Goal: Complete application form

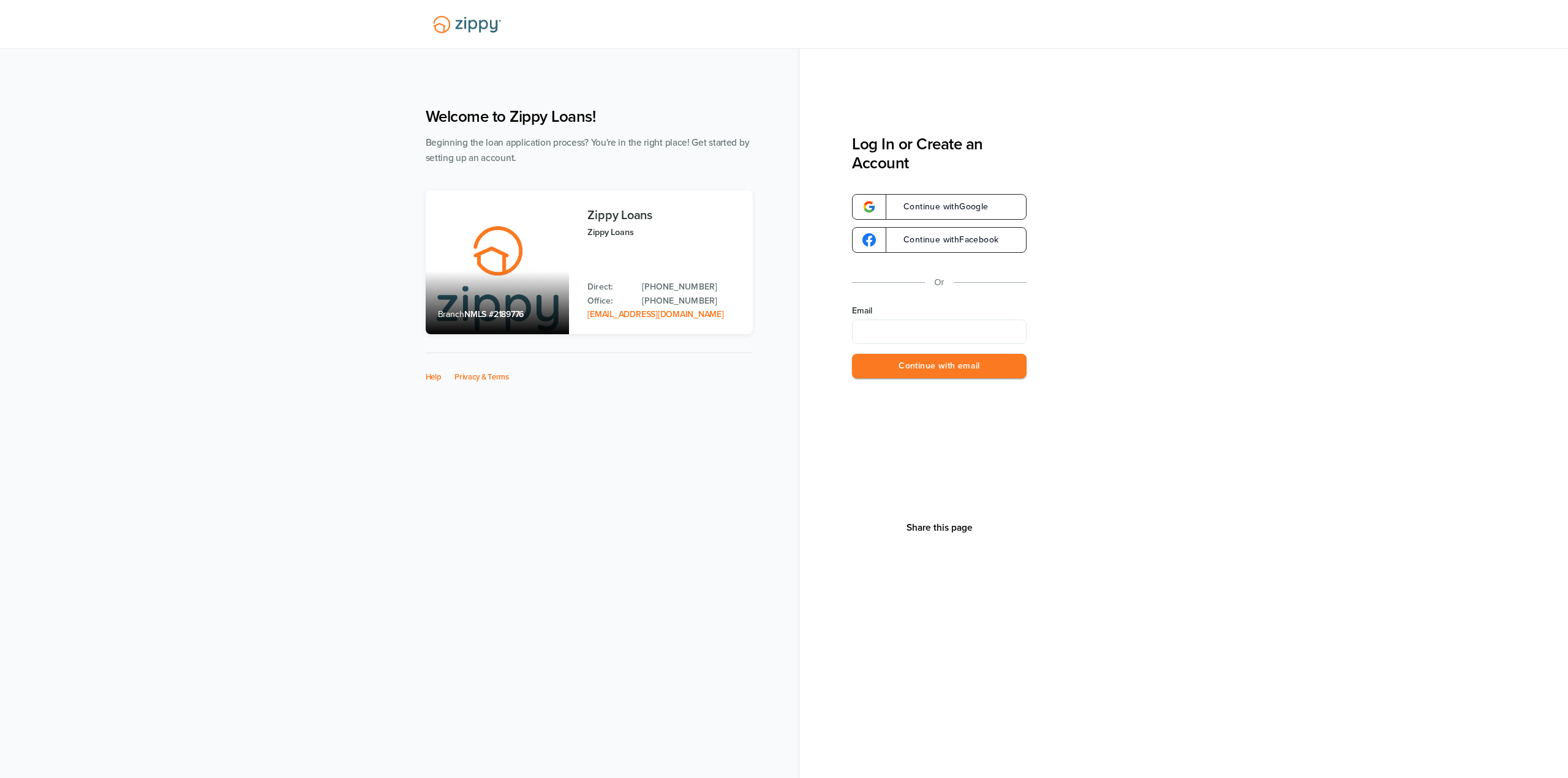
type input "**********"
click at [944, 371] on button "Continue with email" at bounding box center [939, 366] width 175 height 25
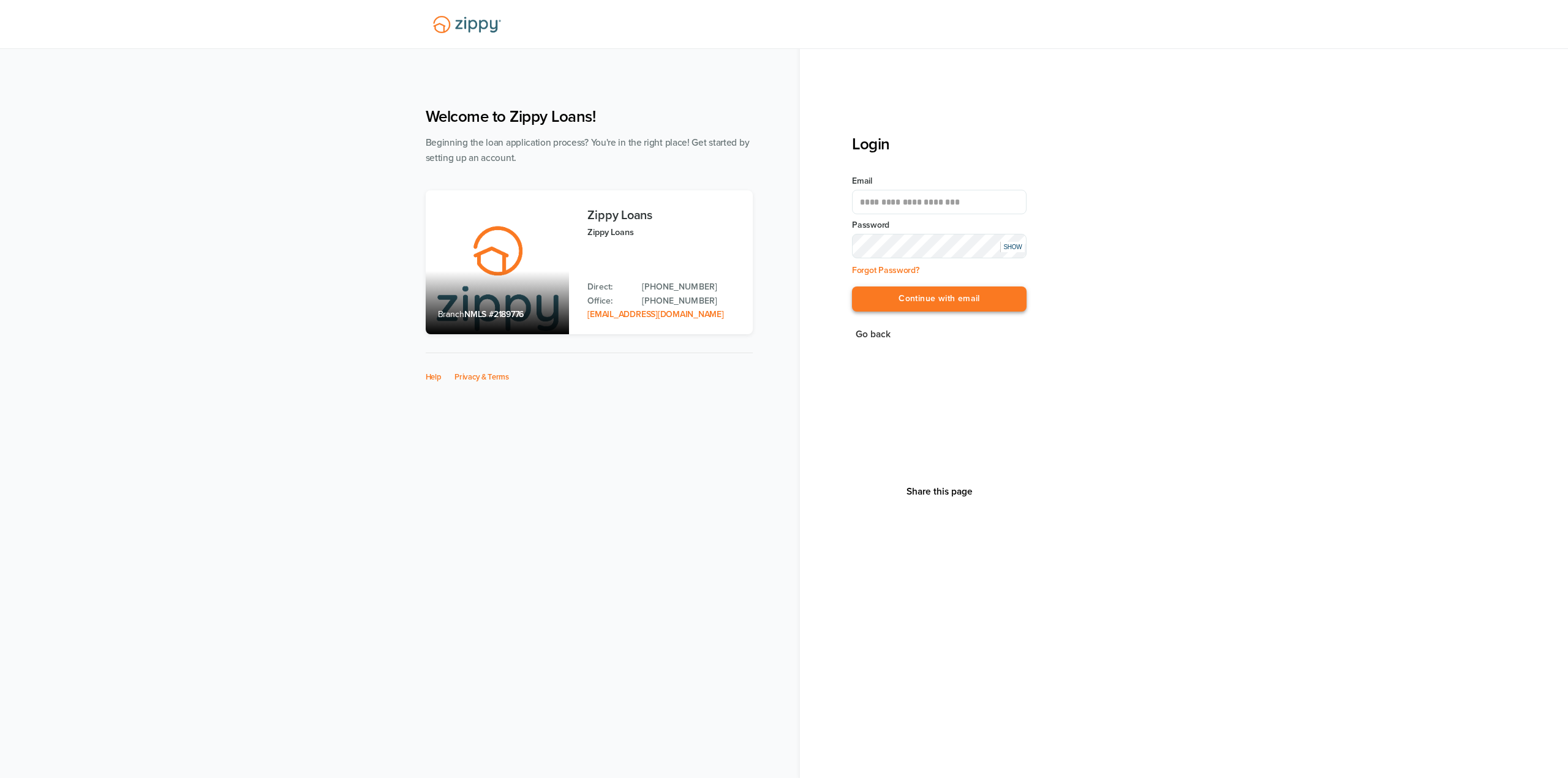
click at [969, 305] on button "Continue with email" at bounding box center [939, 299] width 175 height 25
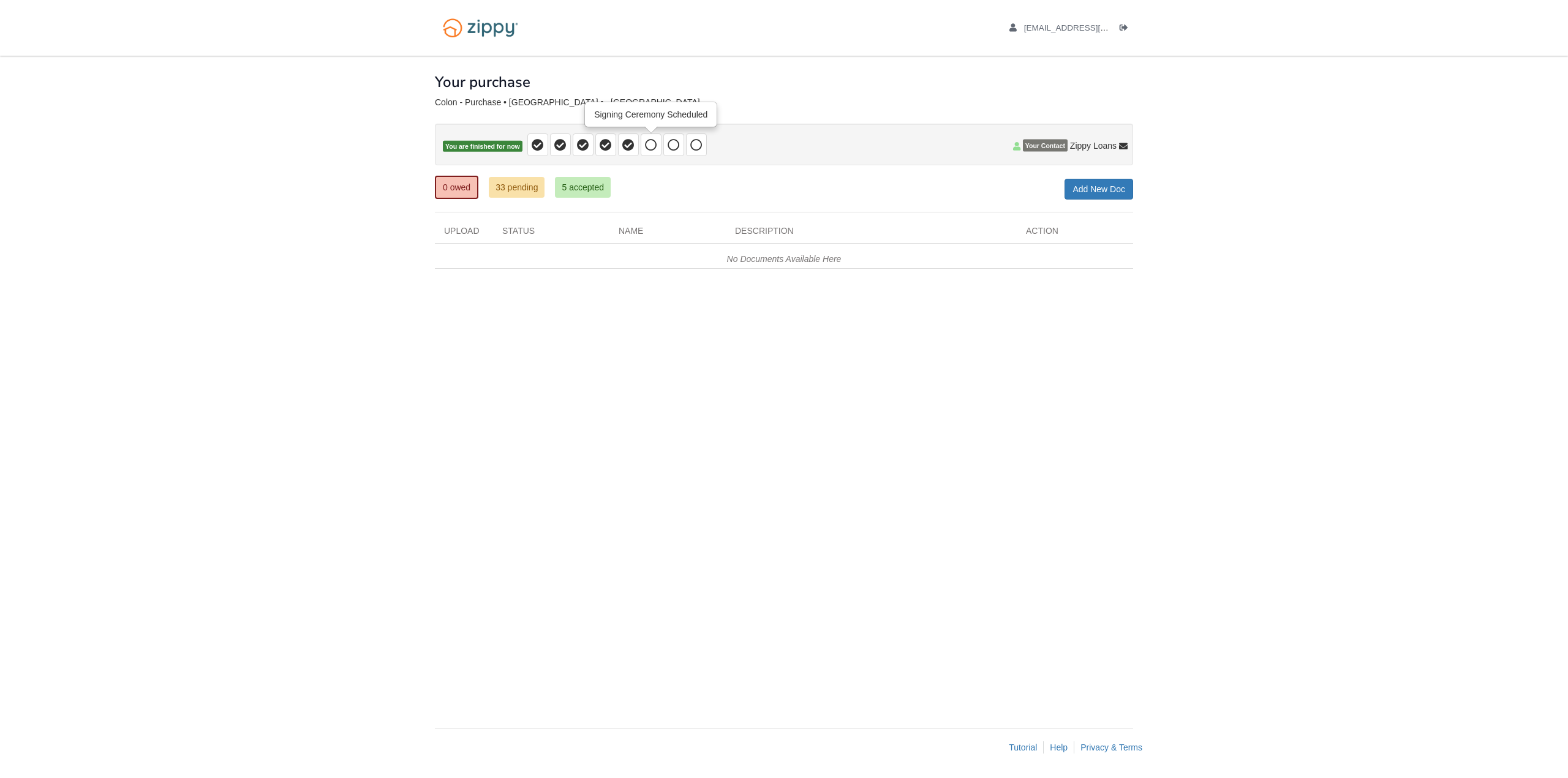
click at [654, 147] on icon at bounding box center [651, 145] width 12 height 12
click at [684, 146] on span at bounding box center [618, 145] width 181 height 23
click at [677, 145] on icon at bounding box center [674, 145] width 12 height 12
click at [705, 145] on span at bounding box center [696, 145] width 21 height 23
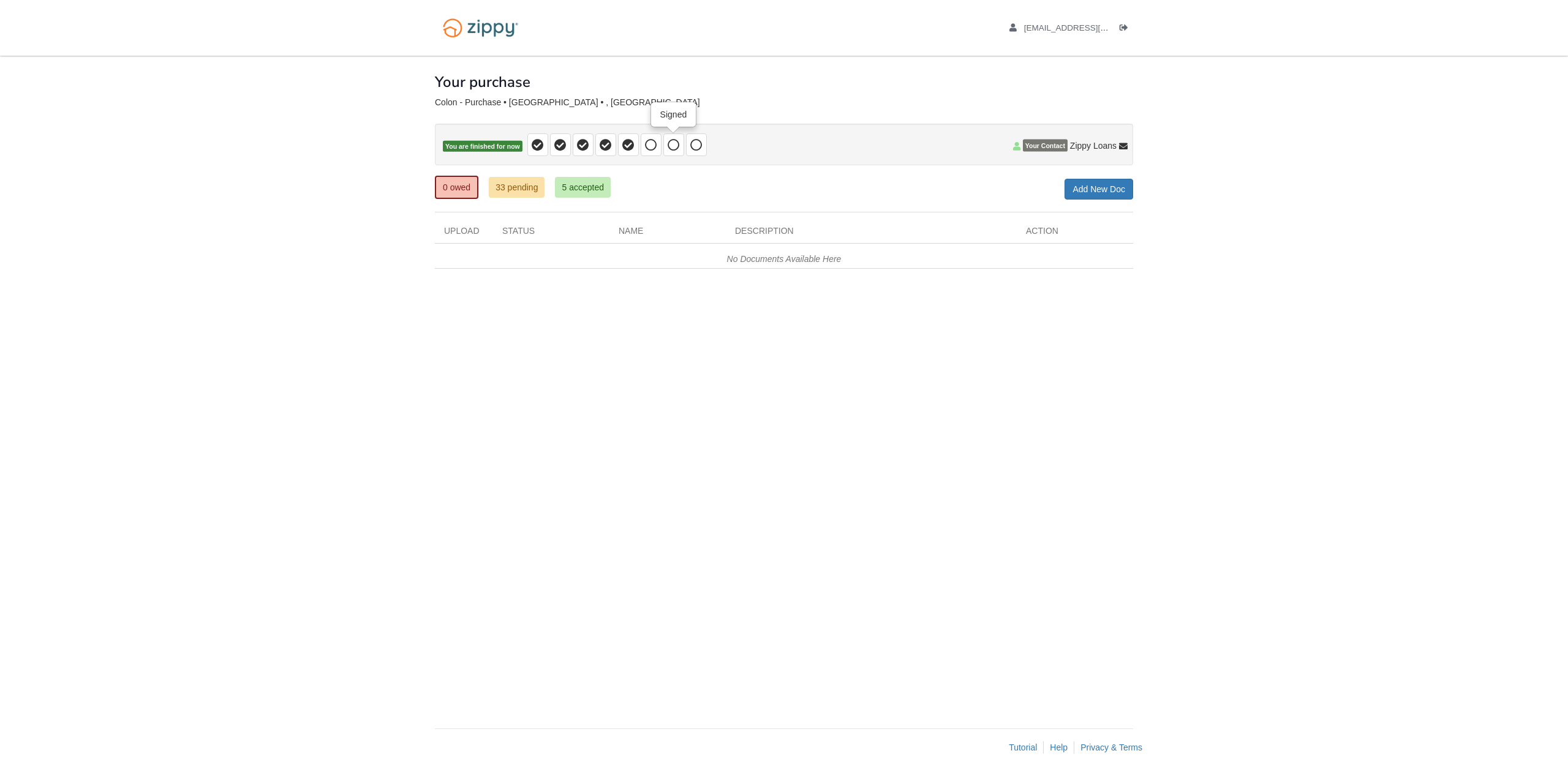
drag, startPoint x: 672, startPoint y: 152, endPoint x: 659, endPoint y: 156, distance: 13.6
click at [671, 153] on span at bounding box center [674, 145] width 21 height 23
click at [655, 156] on p "You are finished for now" at bounding box center [784, 145] width 698 height 41
click at [651, 144] on icon at bounding box center [651, 145] width 12 height 12
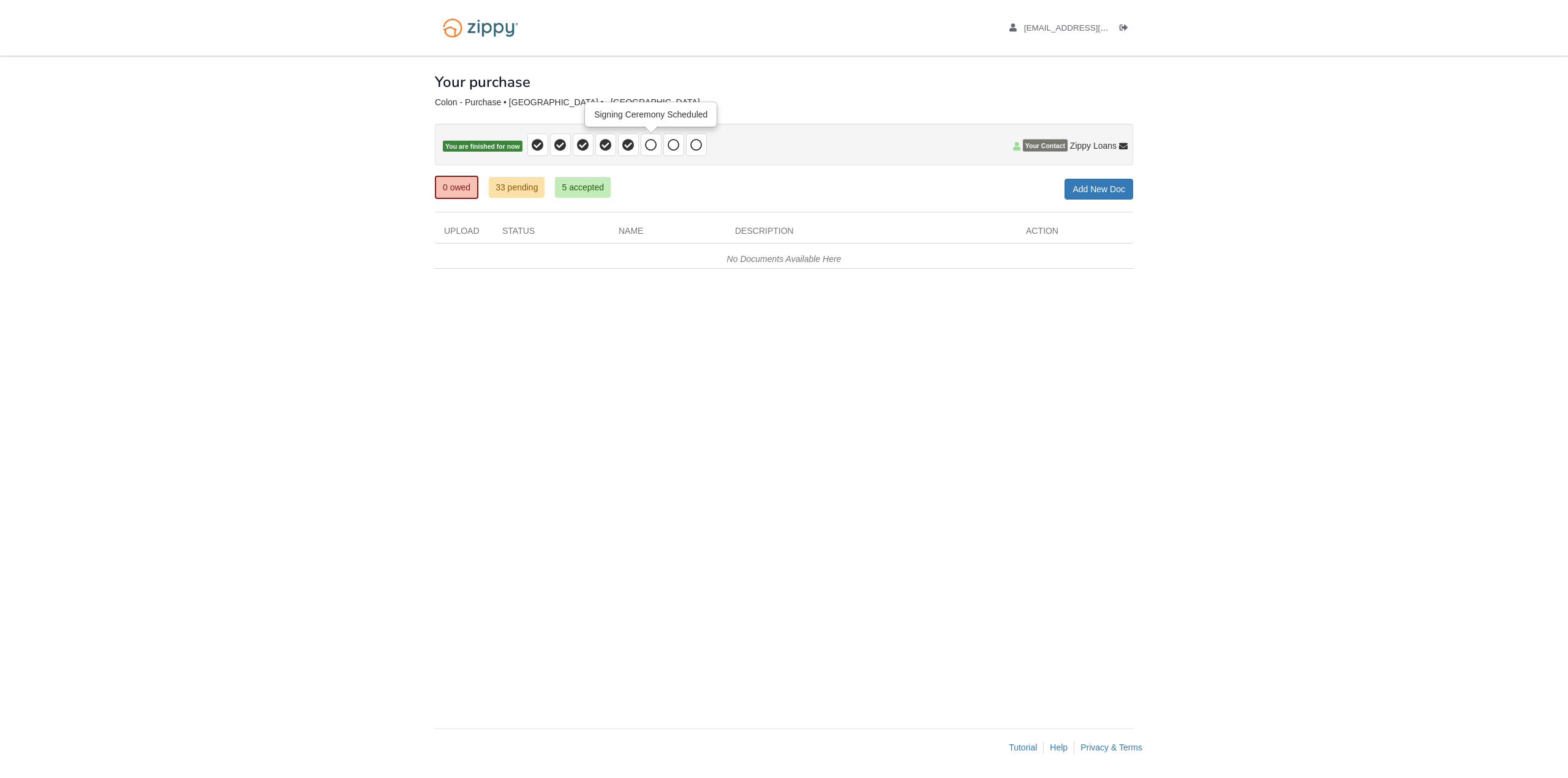
click at [655, 150] on icon at bounding box center [651, 145] width 12 height 12
click at [652, 139] on icon at bounding box center [651, 145] width 12 height 12
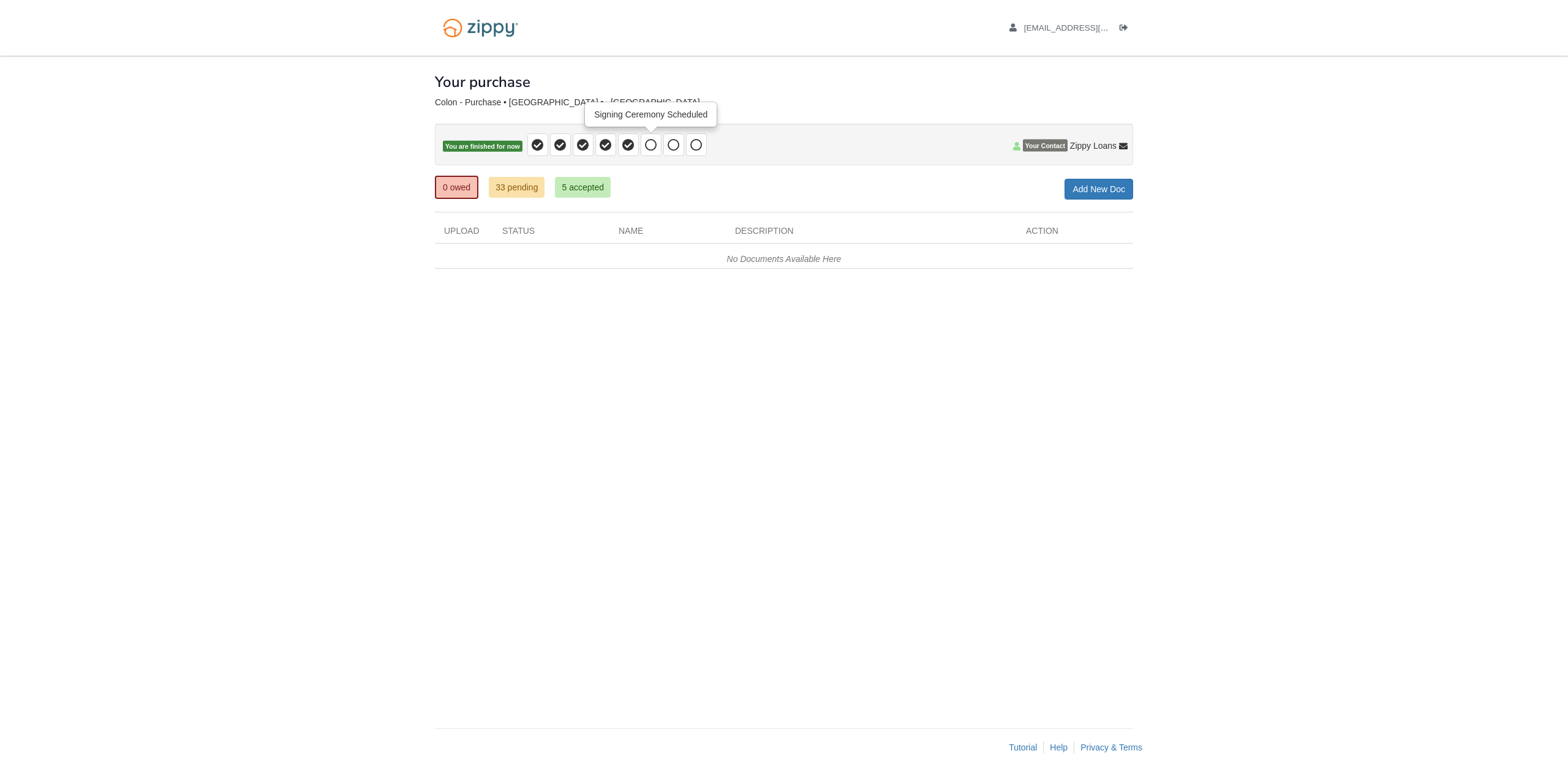
click at [652, 139] on icon at bounding box center [651, 145] width 12 height 12
click at [636, 140] on span at bounding box center [628, 145] width 21 height 23
click at [654, 143] on icon at bounding box center [651, 145] width 12 height 12
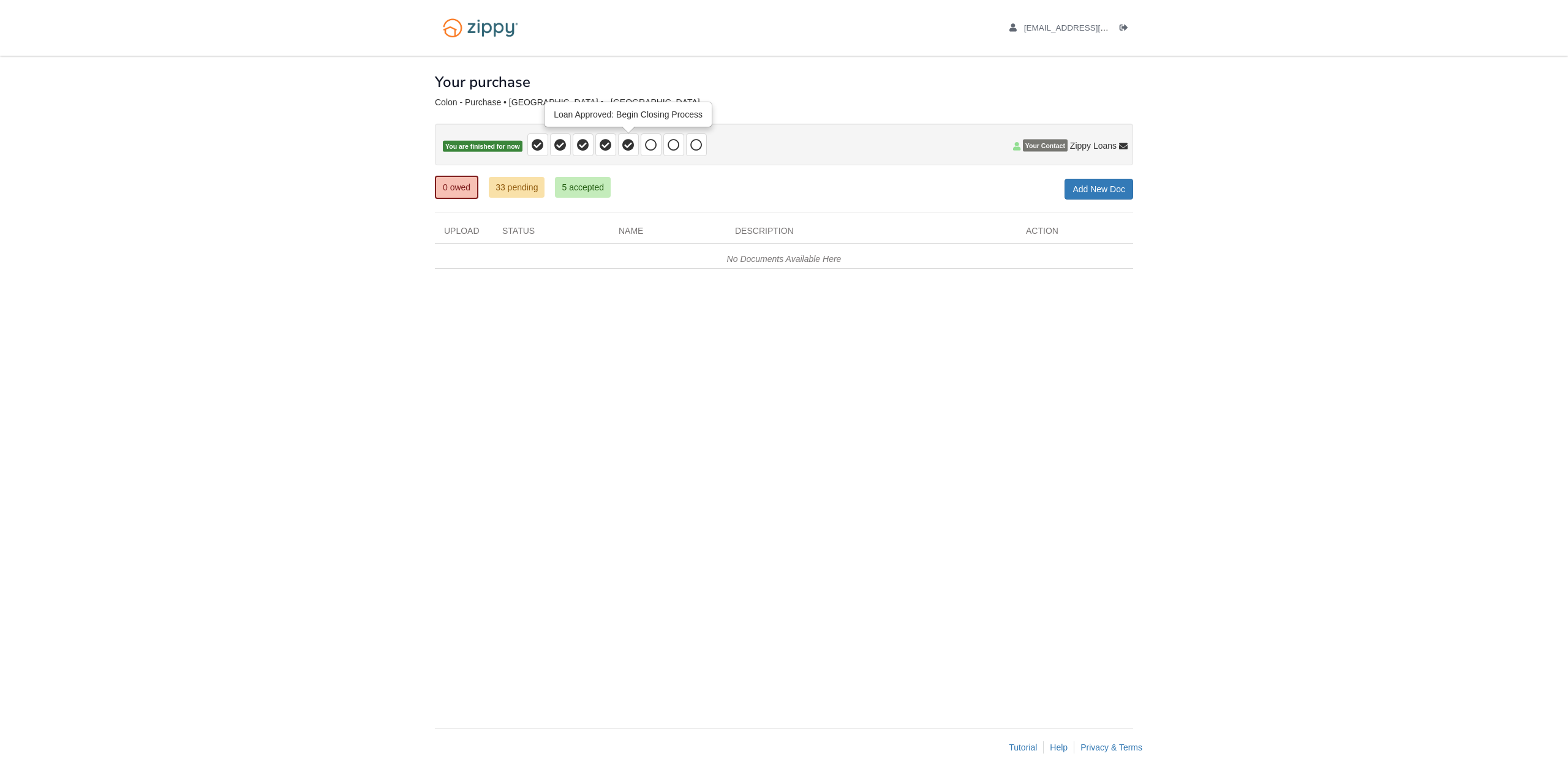
click at [625, 151] on span at bounding box center [628, 145] width 12 height 14
click at [651, 150] on icon at bounding box center [651, 145] width 12 height 12
click at [638, 144] on span at bounding box center [628, 145] width 21 height 23
